Goal: Check status: Check status

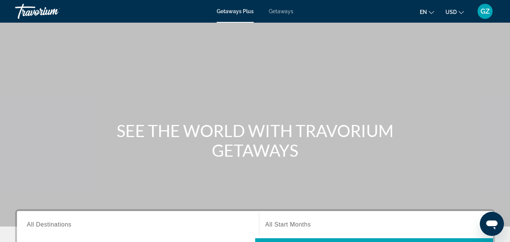
click at [485, 13] on span "GZ" at bounding box center [485, 12] width 9 height 8
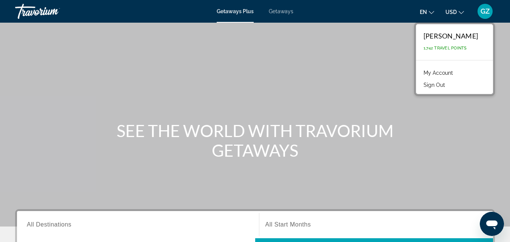
click at [432, 69] on link "My Account" at bounding box center [438, 73] width 37 height 10
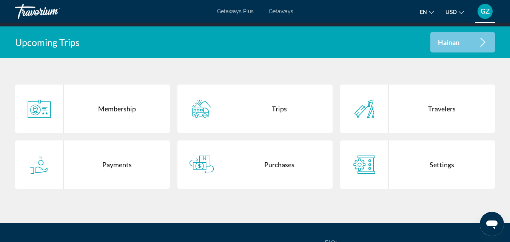
scroll to position [151, 0]
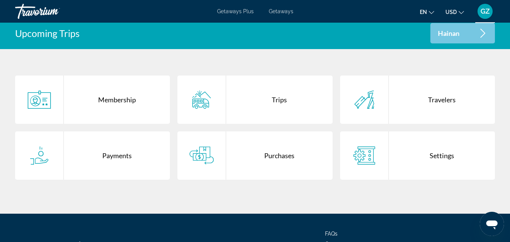
click at [271, 153] on div "Purchases" at bounding box center [279, 155] width 106 height 48
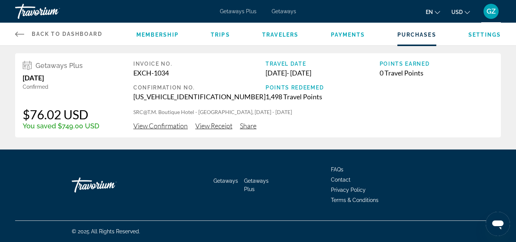
click at [167, 129] on span "View Confirmation" at bounding box center [160, 126] width 54 height 8
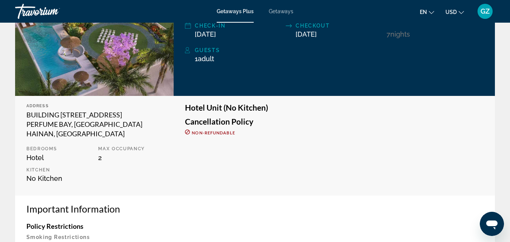
scroll to position [151, 0]
